Goal: Transaction & Acquisition: Purchase product/service

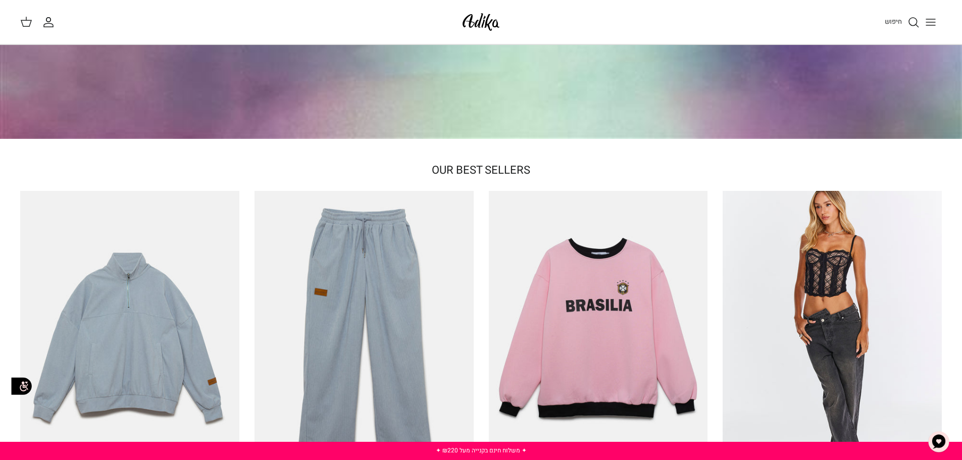
scroll to position [353, 0]
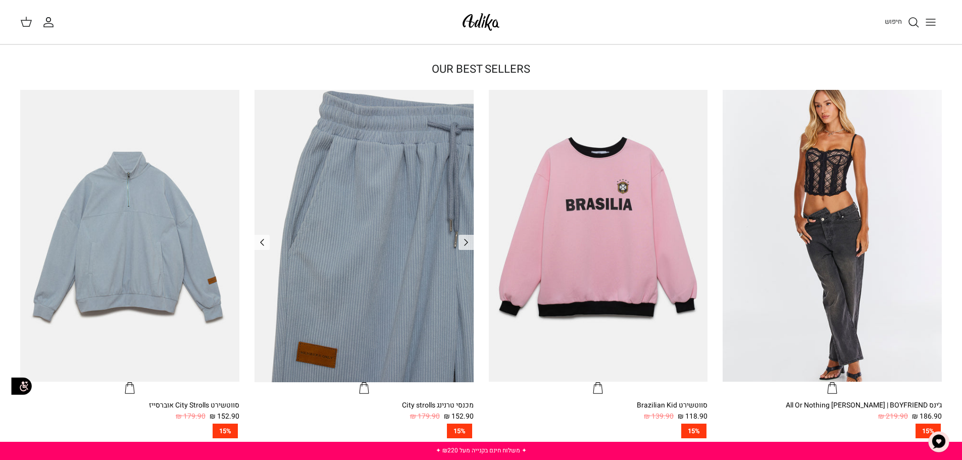
click at [409, 216] on img "מכנסי טרנינג City strolls" at bounding box center [363, 236] width 219 height 292
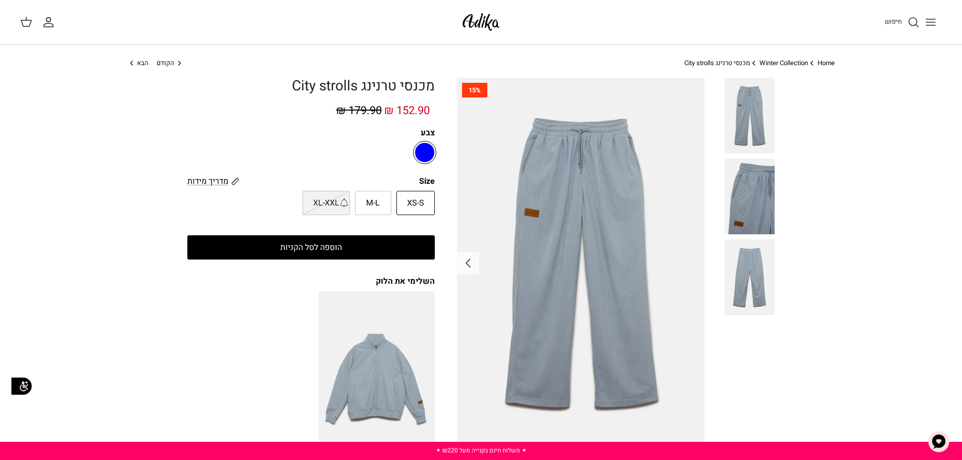
click at [377, 204] on span "M-L" at bounding box center [373, 203] width 14 height 13
click at [432, 194] on input "M-L" at bounding box center [435, 190] width 7 height 7
radio input "true"
click at [363, 243] on button "הוספה לסל הקניות" at bounding box center [310, 247] width 247 height 24
click at [22, 25] on icon at bounding box center [26, 22] width 12 height 12
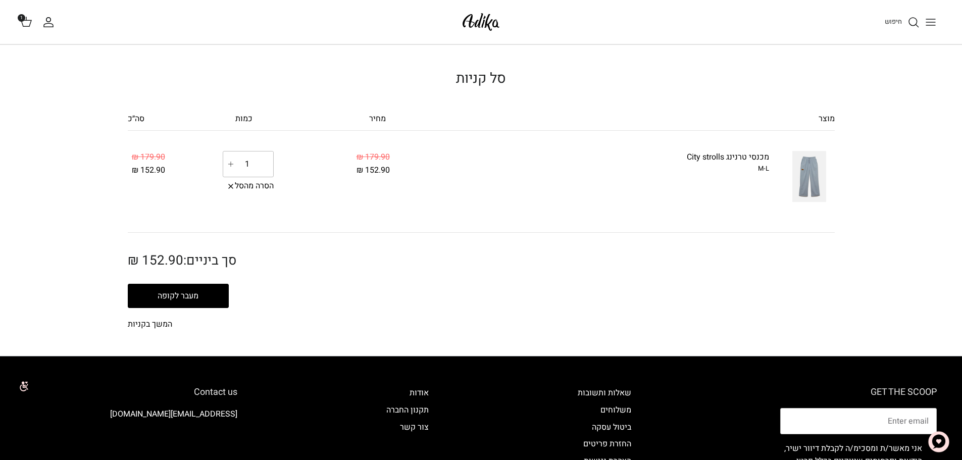
click at [205, 297] on button "מעבר לקופה" at bounding box center [178, 296] width 101 height 24
